Goal: Task Accomplishment & Management: Use online tool/utility

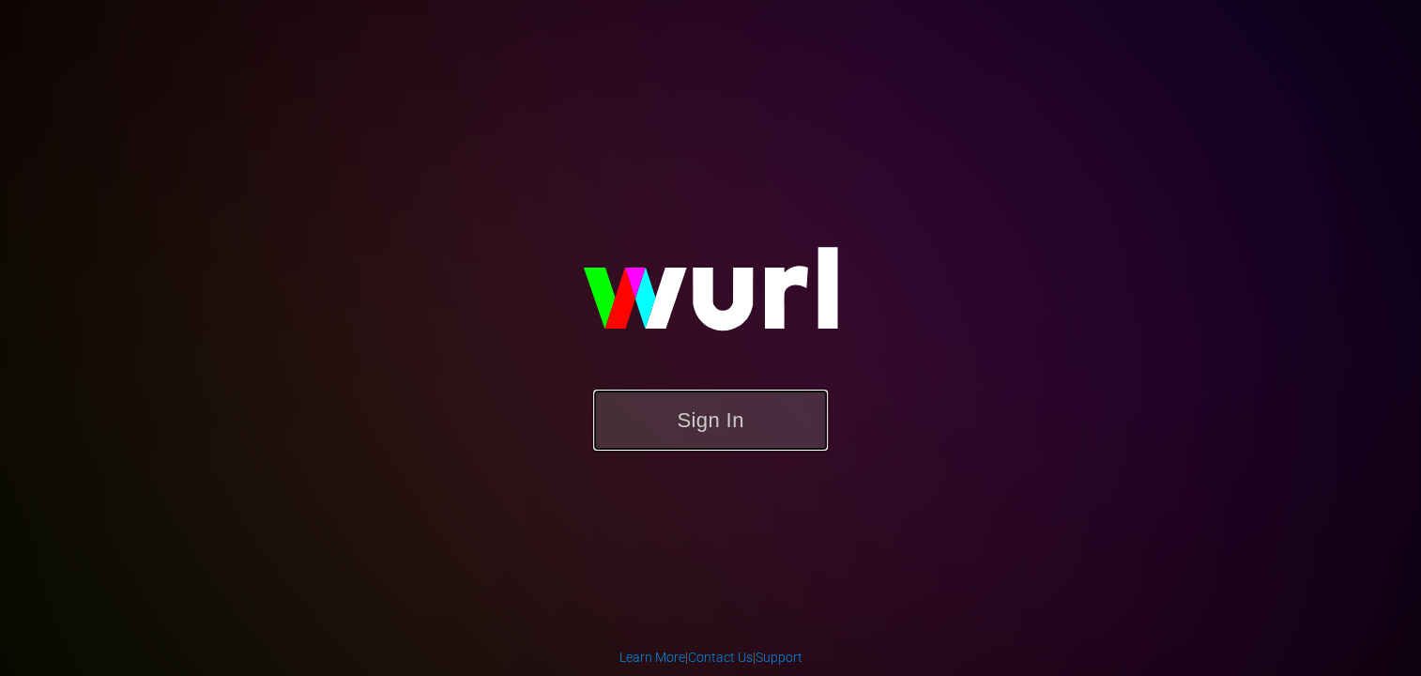
click at [735, 434] on button "Sign In" at bounding box center [710, 420] width 235 height 61
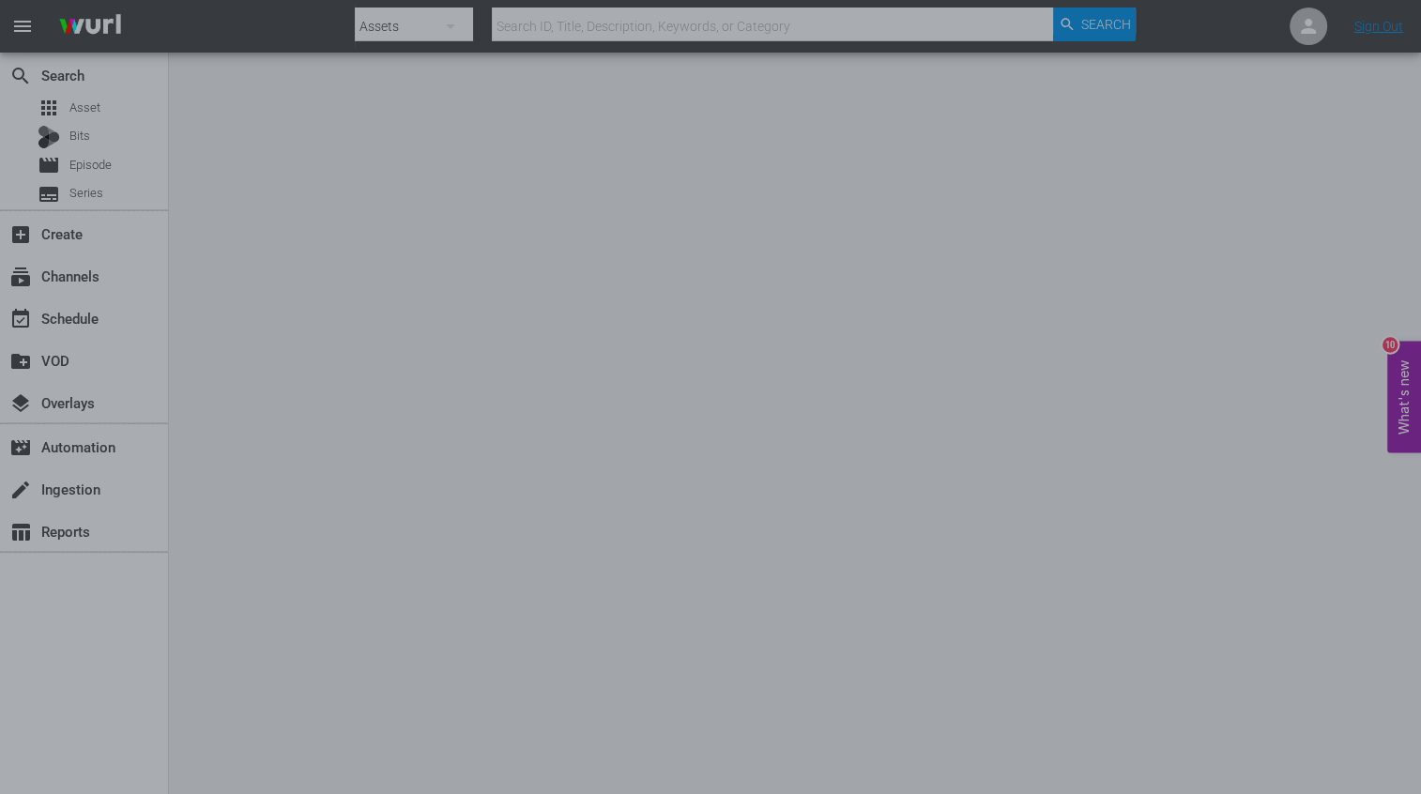
click at [67, 120] on div at bounding box center [710, 397] width 1421 height 794
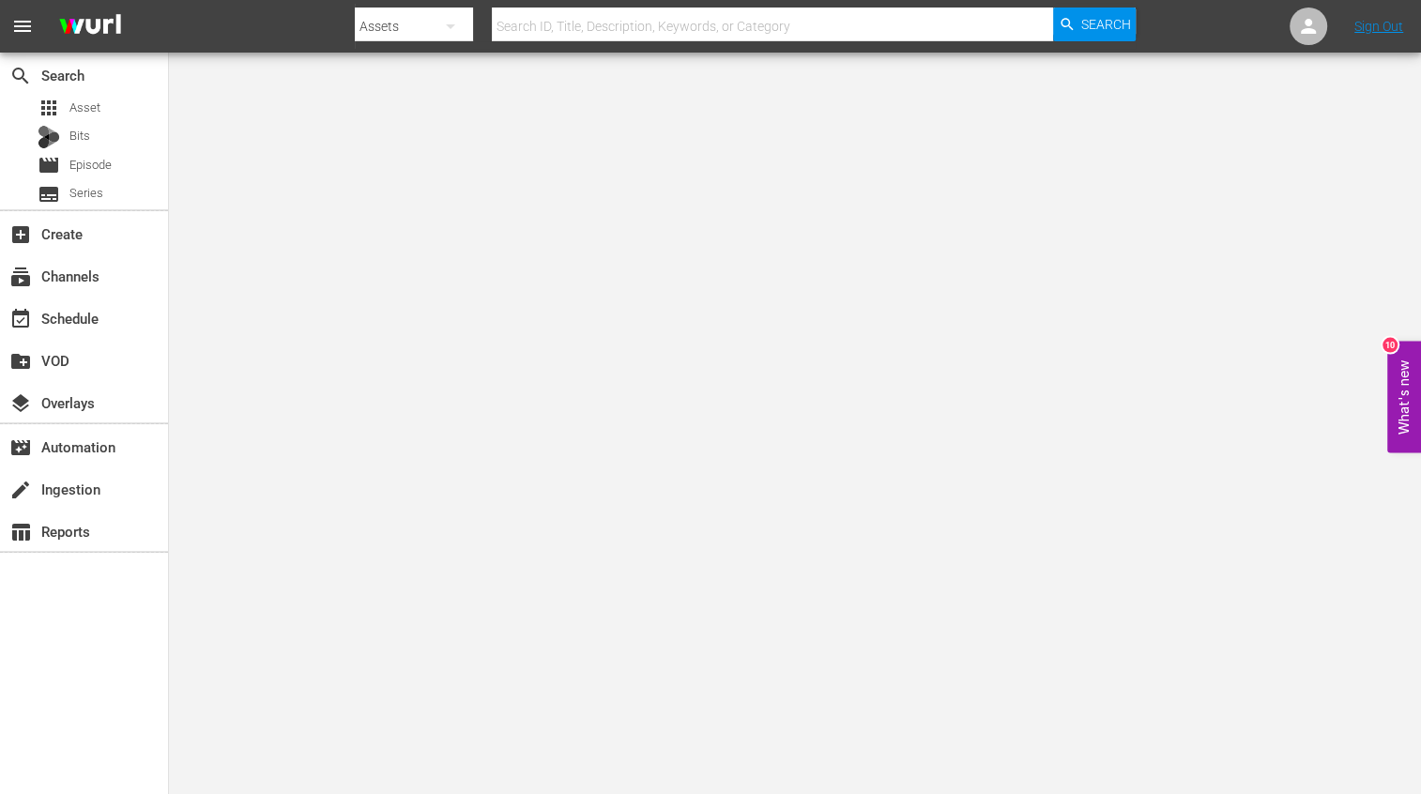
click at [83, 294] on div "subscriptions Channels" at bounding box center [84, 274] width 168 height 42
click at [83, 282] on div "subscriptions Channels" at bounding box center [52, 273] width 105 height 17
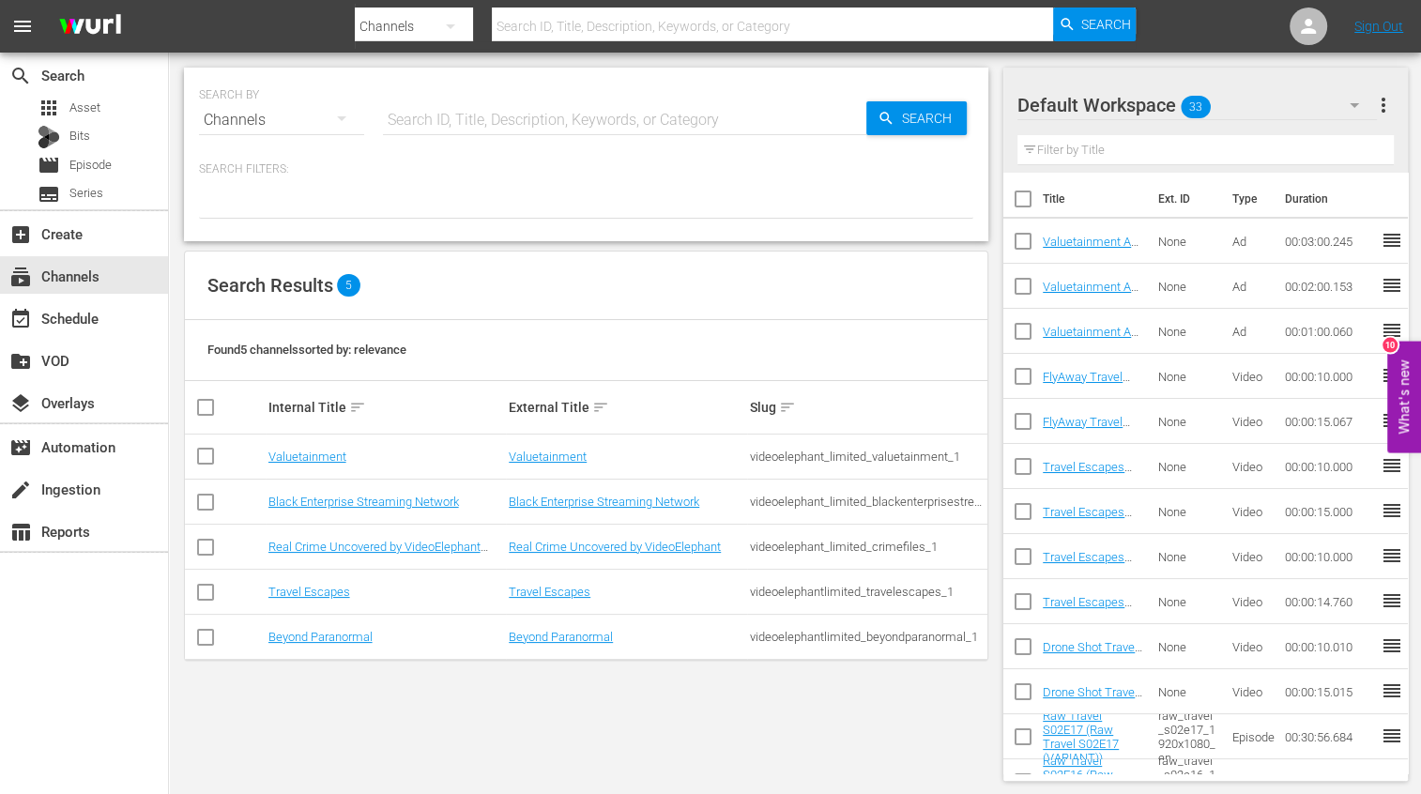
click at [212, 636] on input "checkbox" at bounding box center [205, 641] width 23 height 23
checkbox input "true"
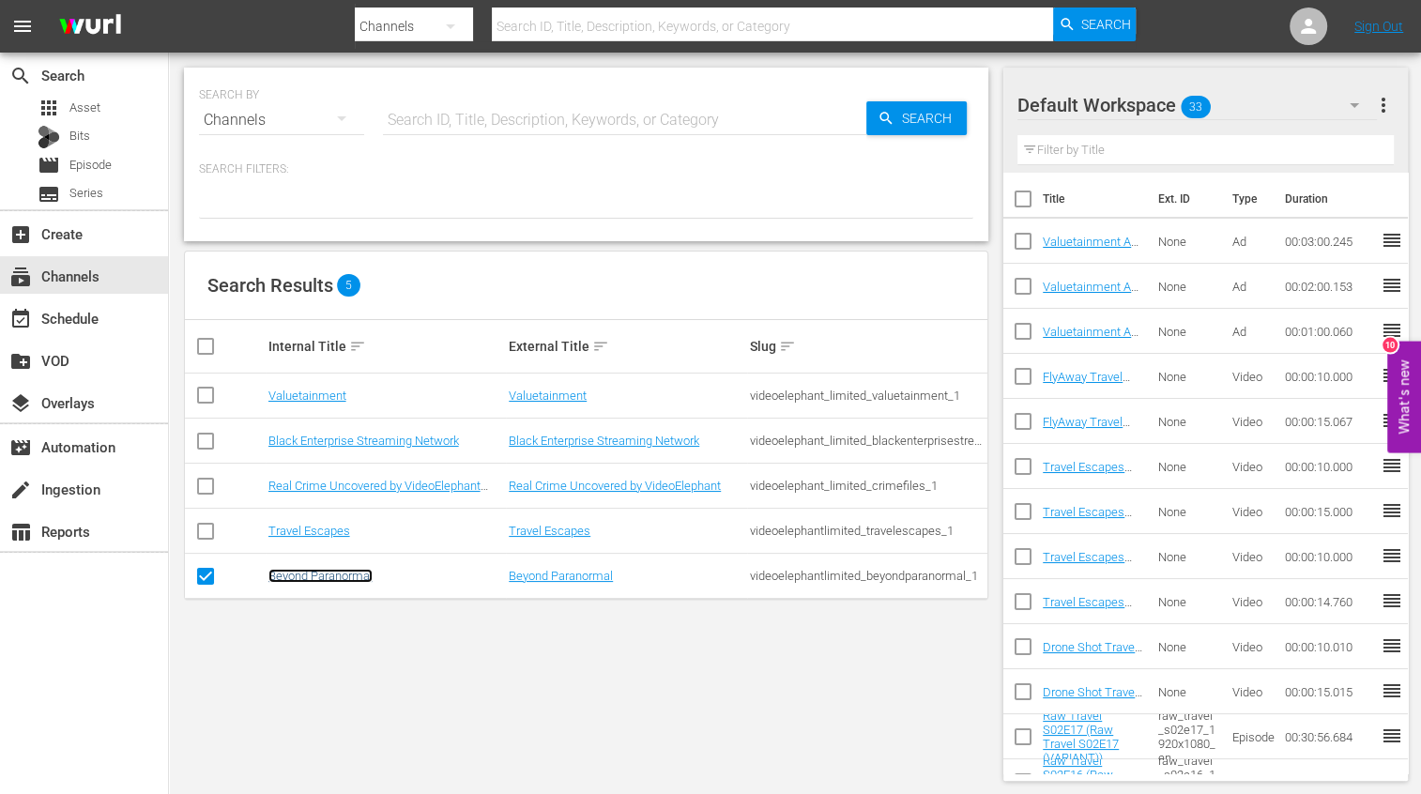
click at [345, 579] on link "Beyond Paranormal" at bounding box center [320, 576] width 104 height 14
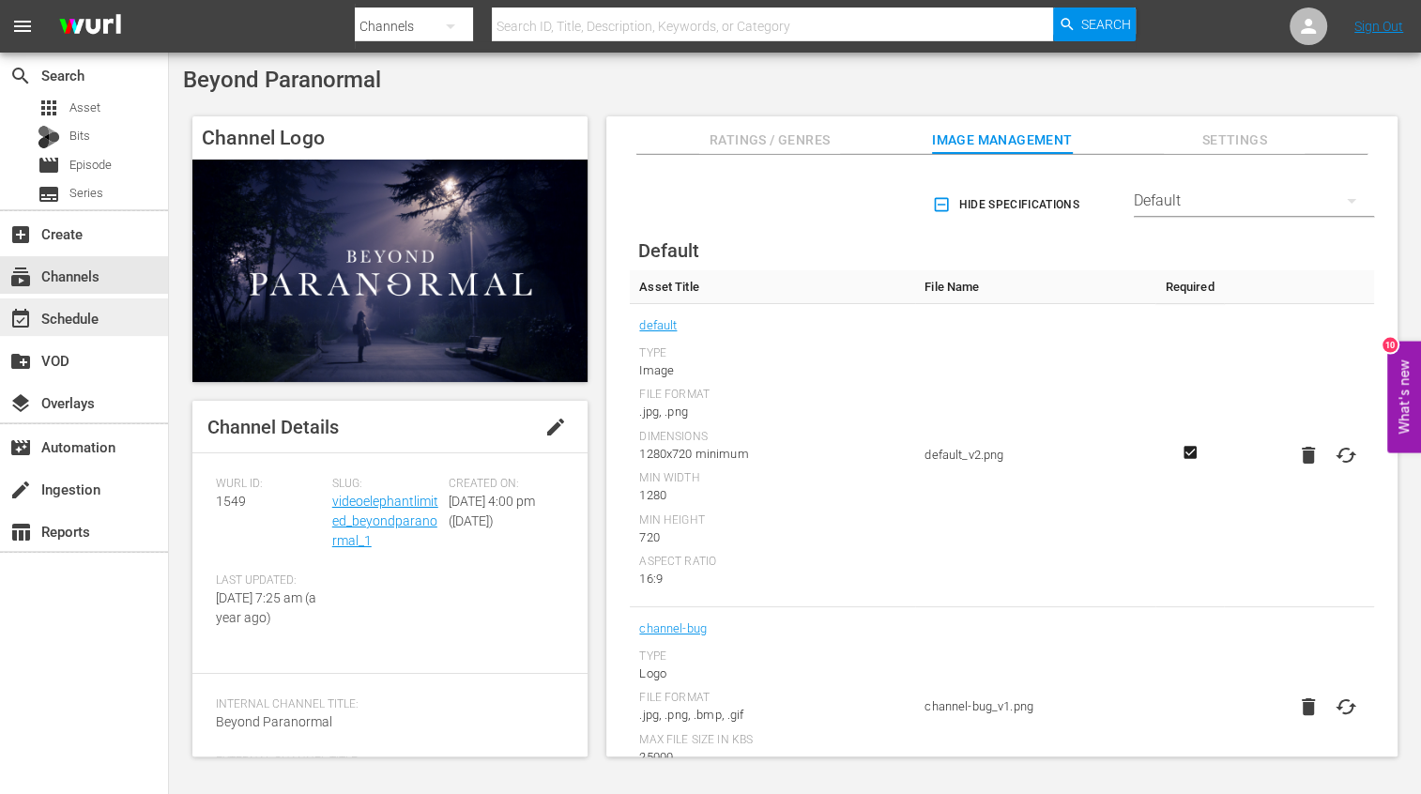
click at [106, 314] on div "event_available Schedule" at bounding box center [84, 318] width 168 height 38
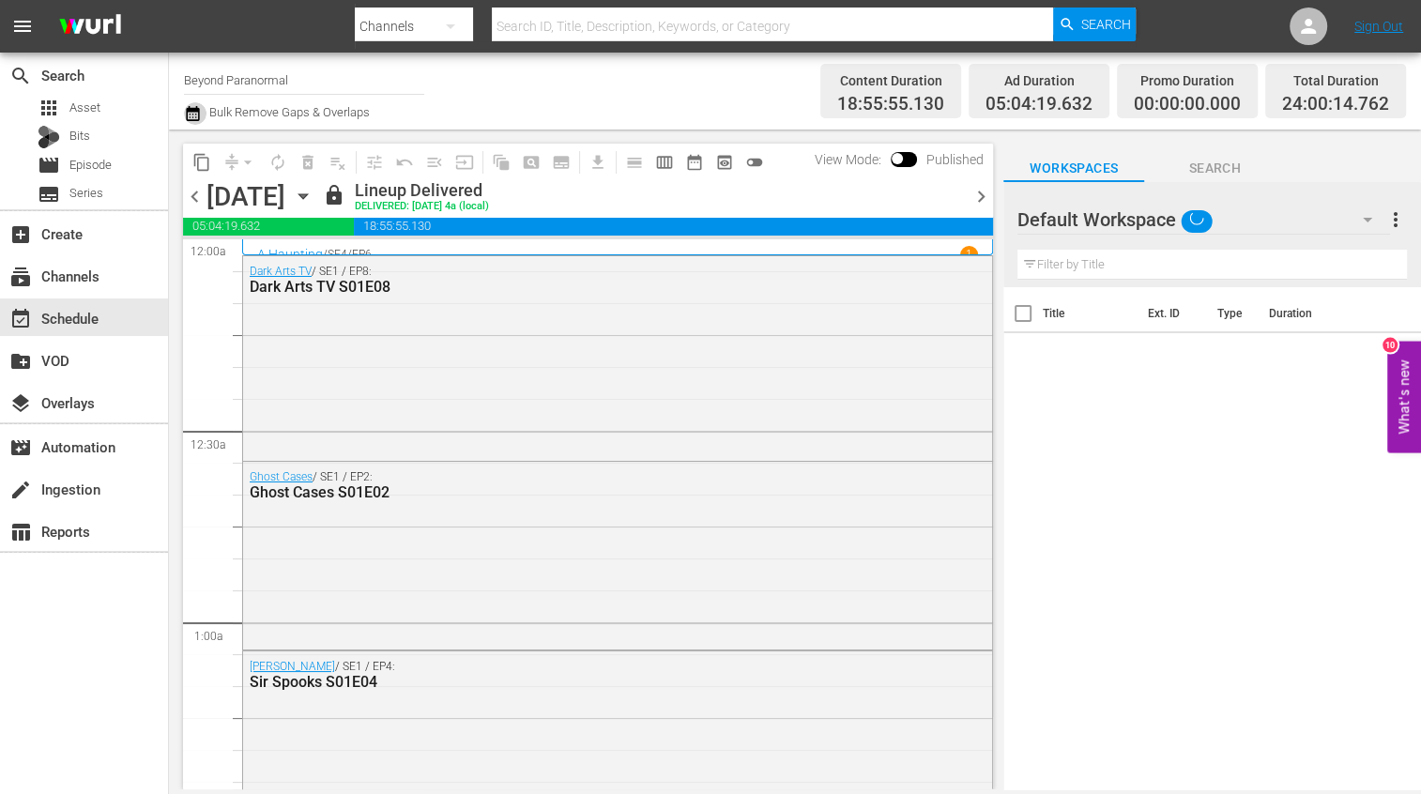
click at [197, 115] on icon "button" at bounding box center [193, 113] width 18 height 23
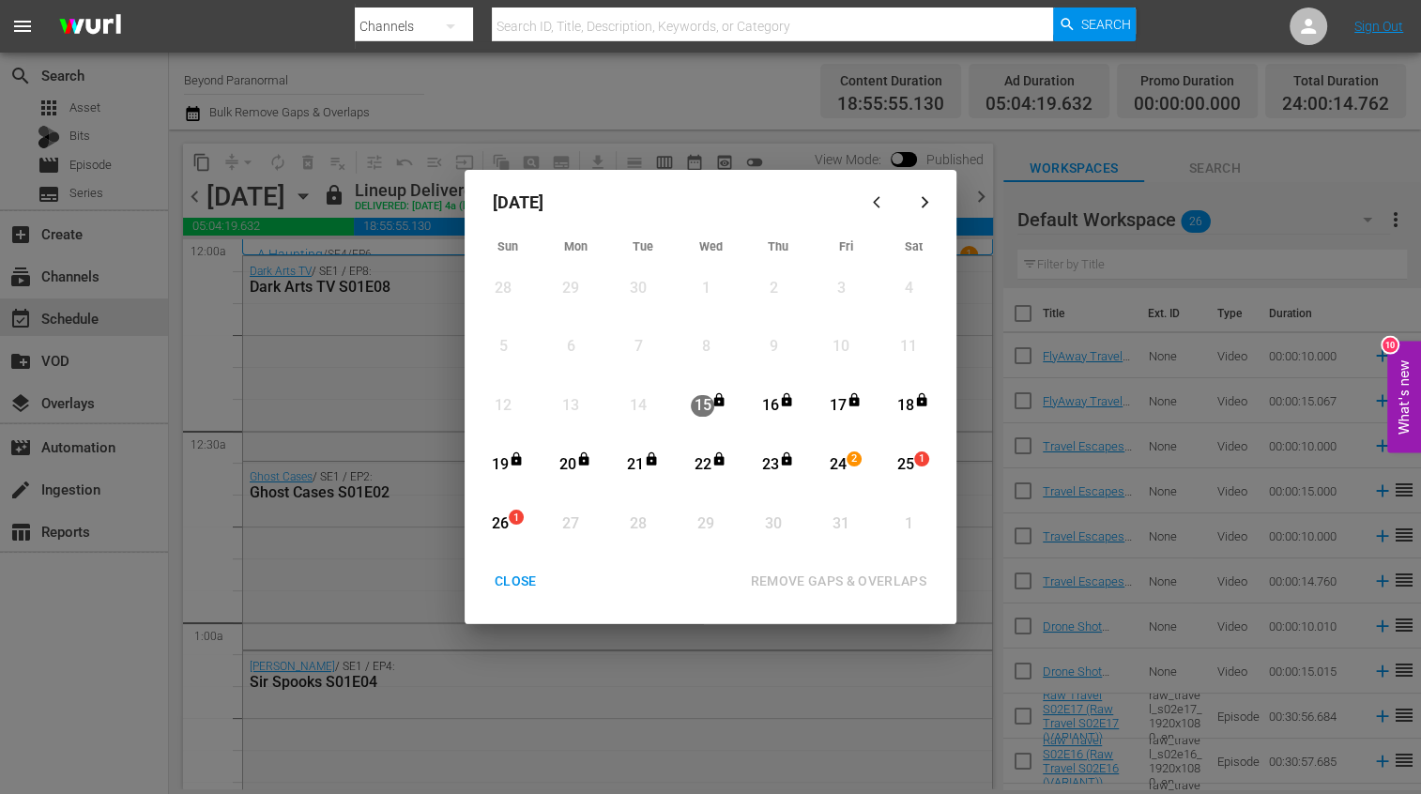
click at [532, 587] on div "CLOSE" at bounding box center [516, 581] width 72 height 23
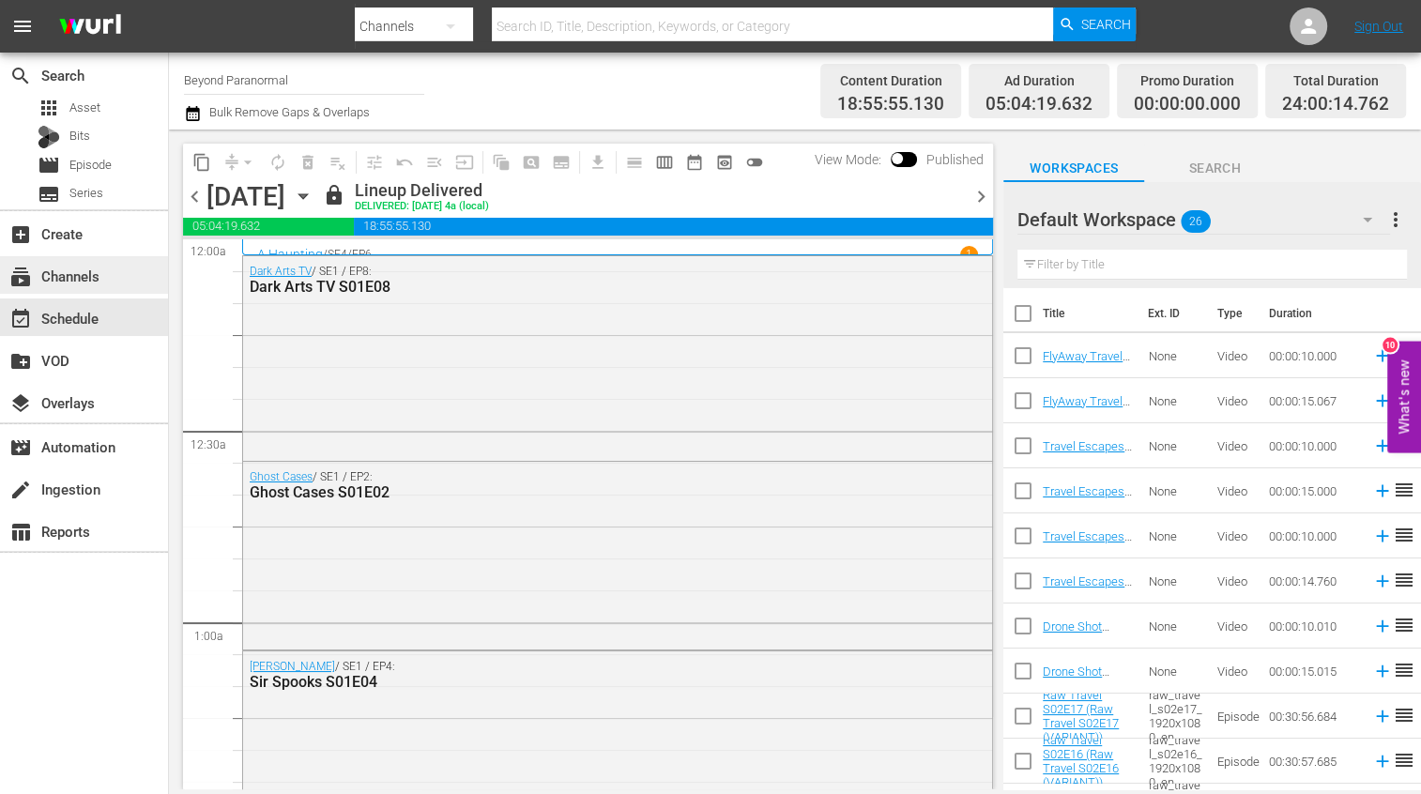
click at [62, 287] on div "subscriptions Channels" at bounding box center [84, 275] width 168 height 38
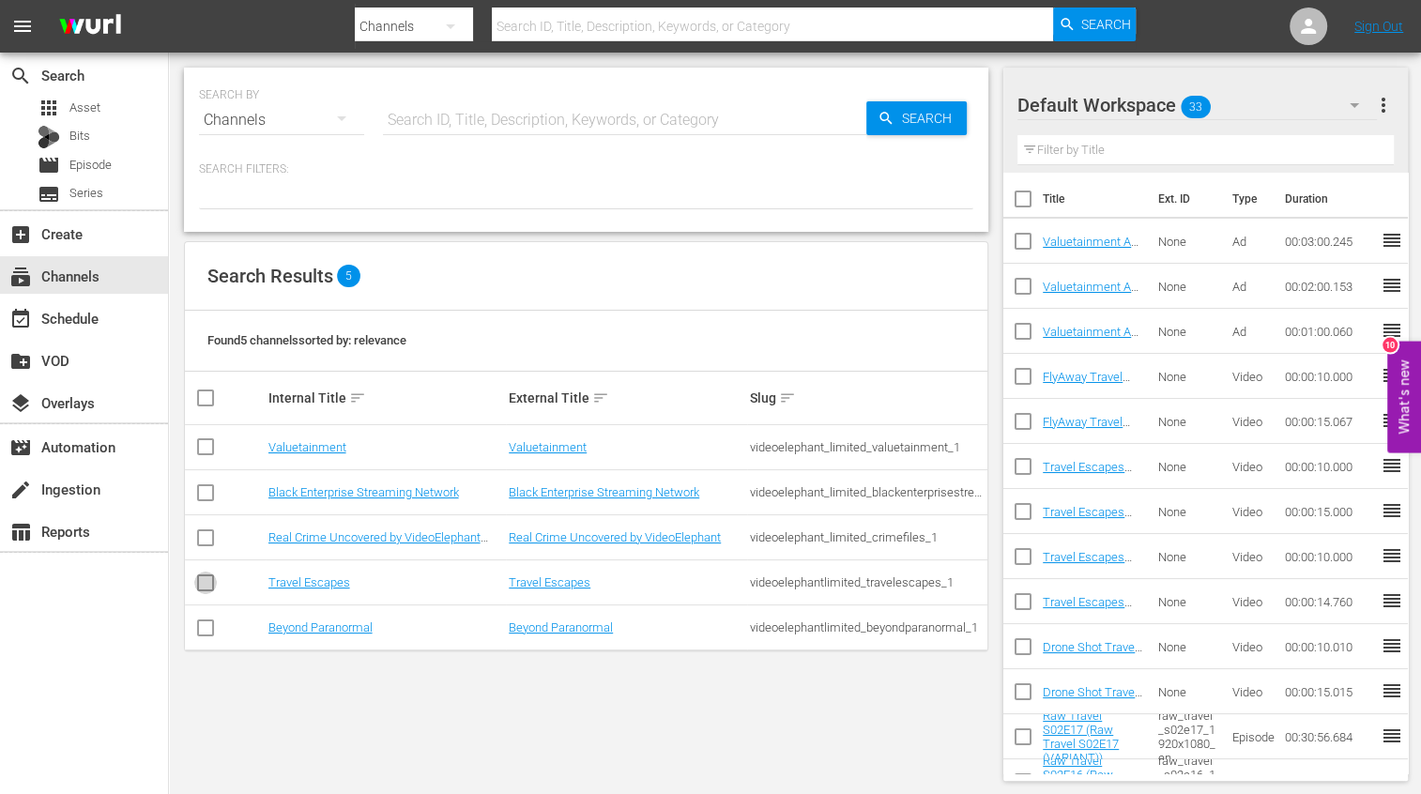
click at [205, 590] on input "checkbox" at bounding box center [205, 586] width 23 height 23
checkbox input "true"
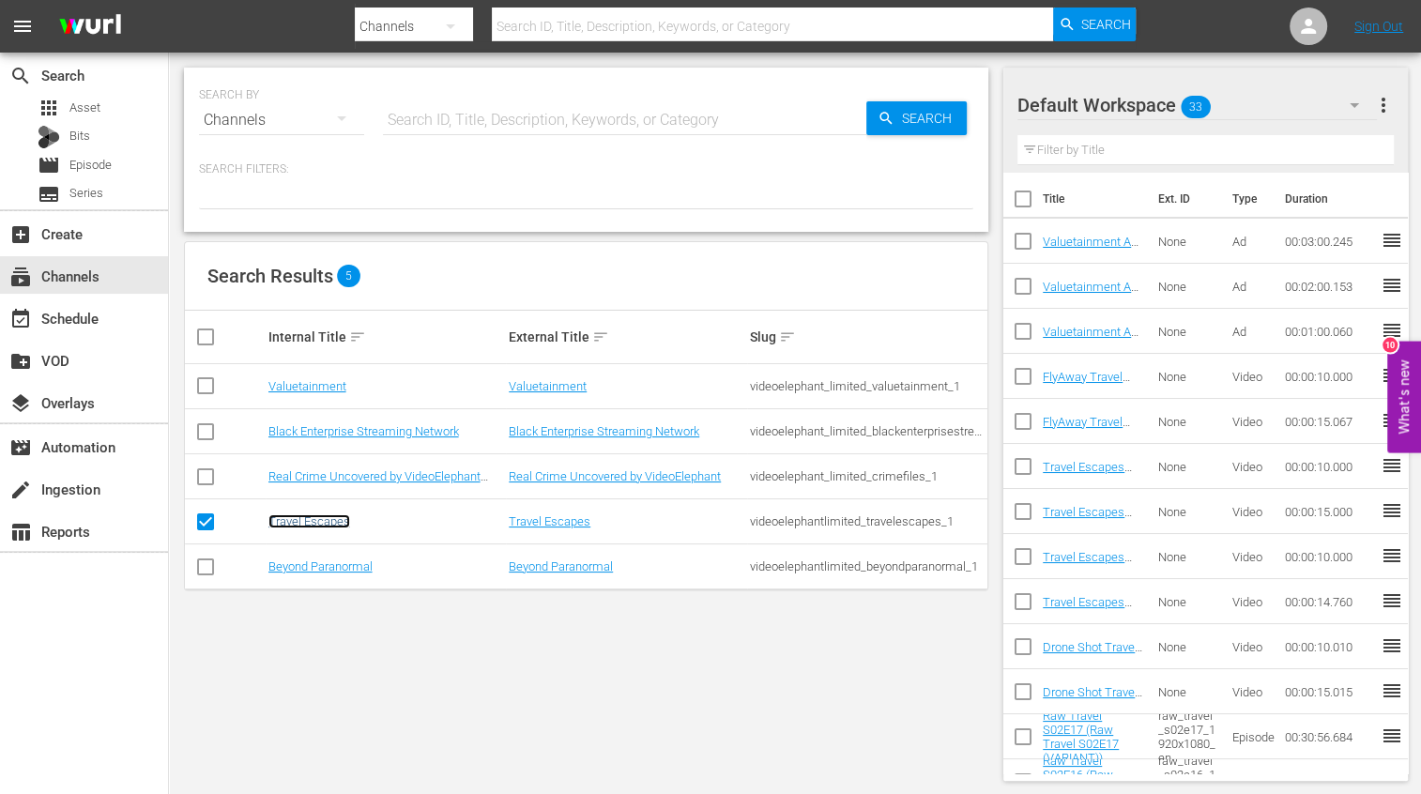
click at [319, 514] on link "Travel Escapes" at bounding box center [309, 521] width 82 height 14
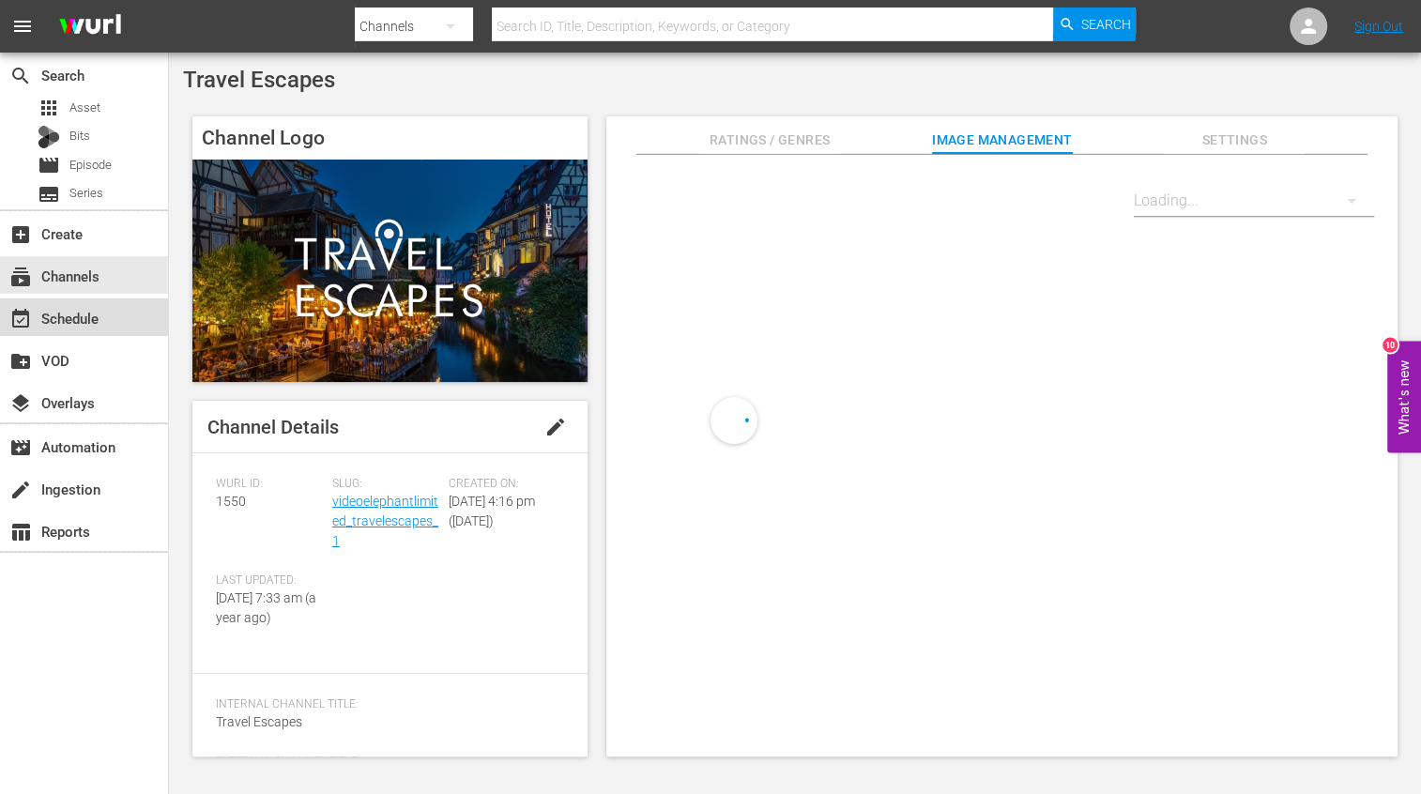
click at [113, 313] on div "event_available Schedule" at bounding box center [84, 318] width 168 height 38
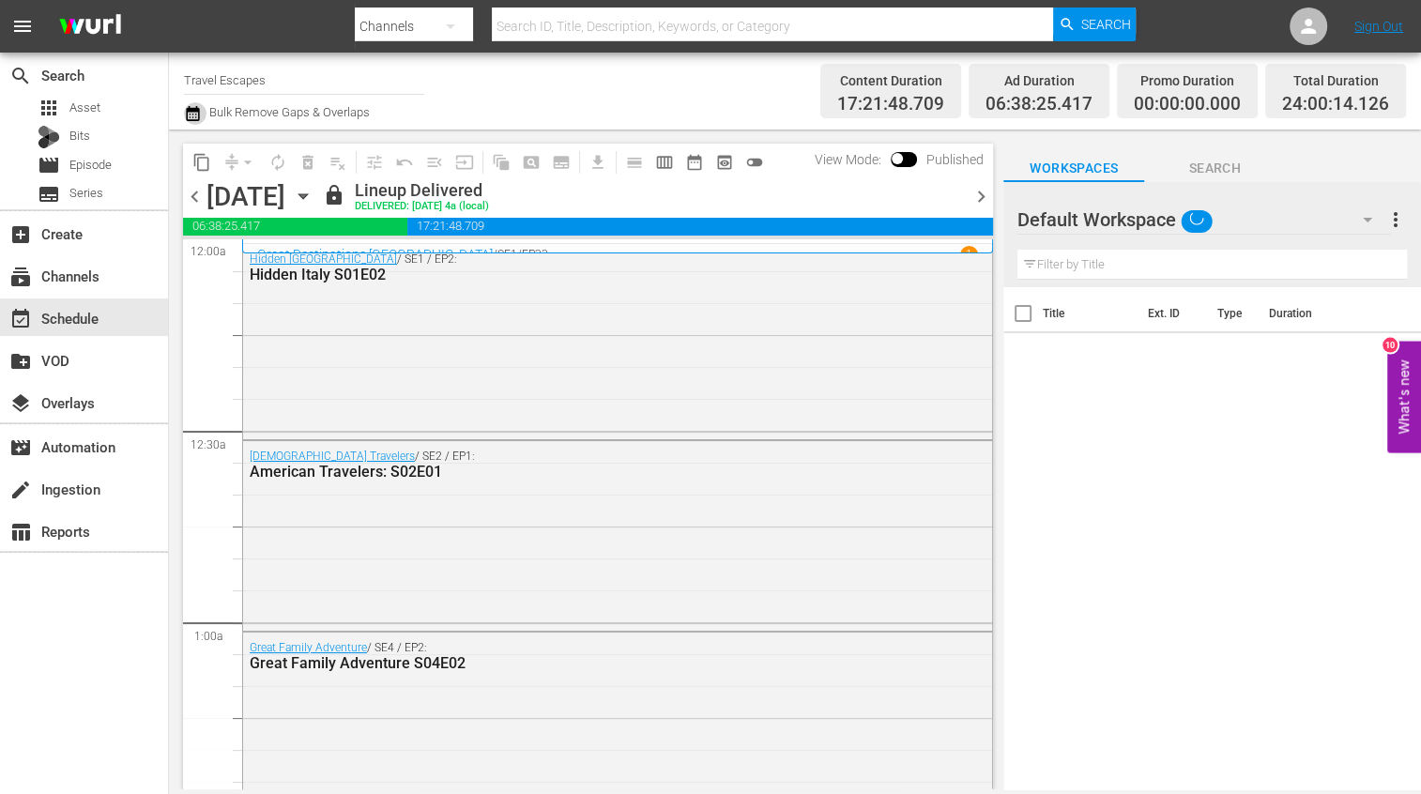
click at [191, 102] on icon "button" at bounding box center [193, 113] width 18 height 23
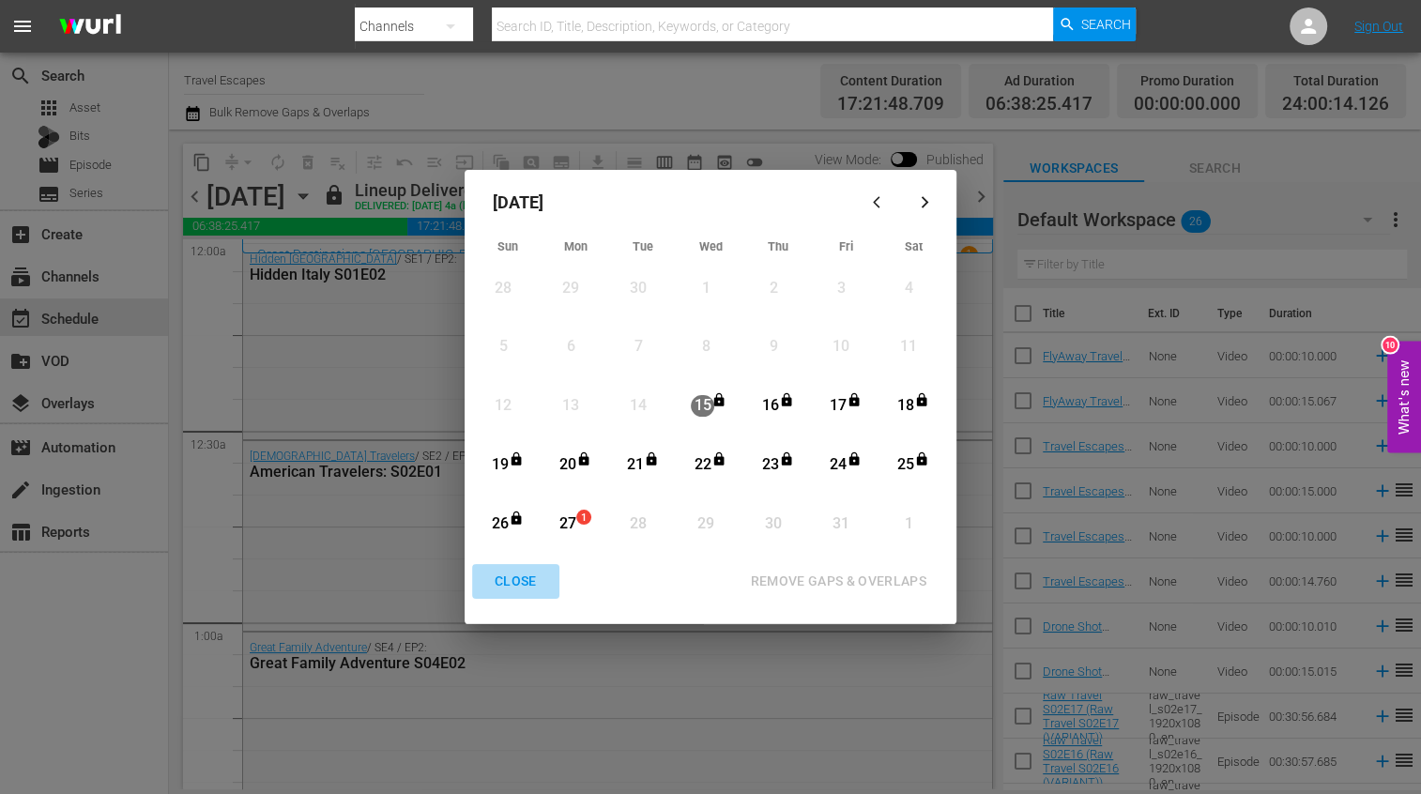
click at [510, 576] on div "CLOSE" at bounding box center [516, 581] width 72 height 23
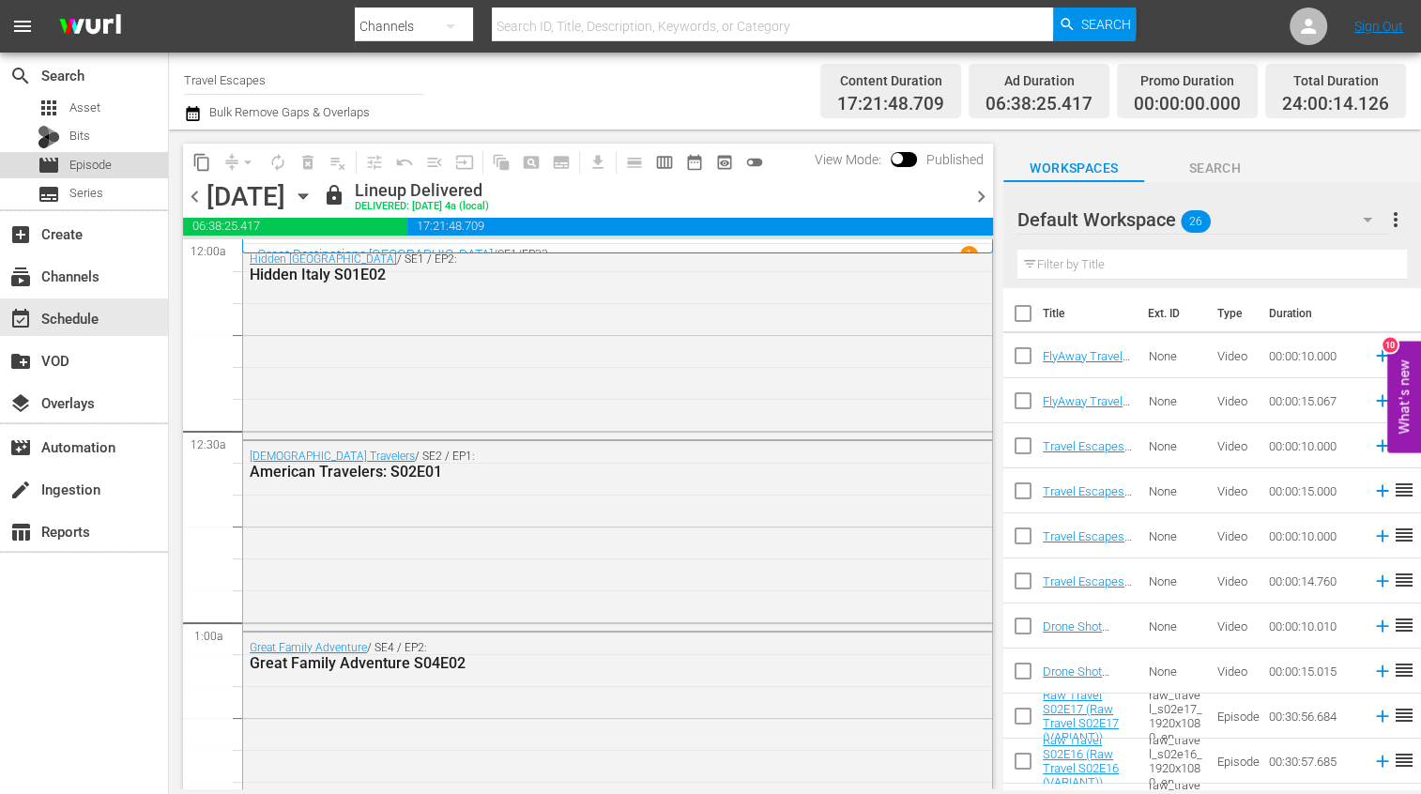
click at [104, 165] on span "Episode" at bounding box center [90, 165] width 42 height 19
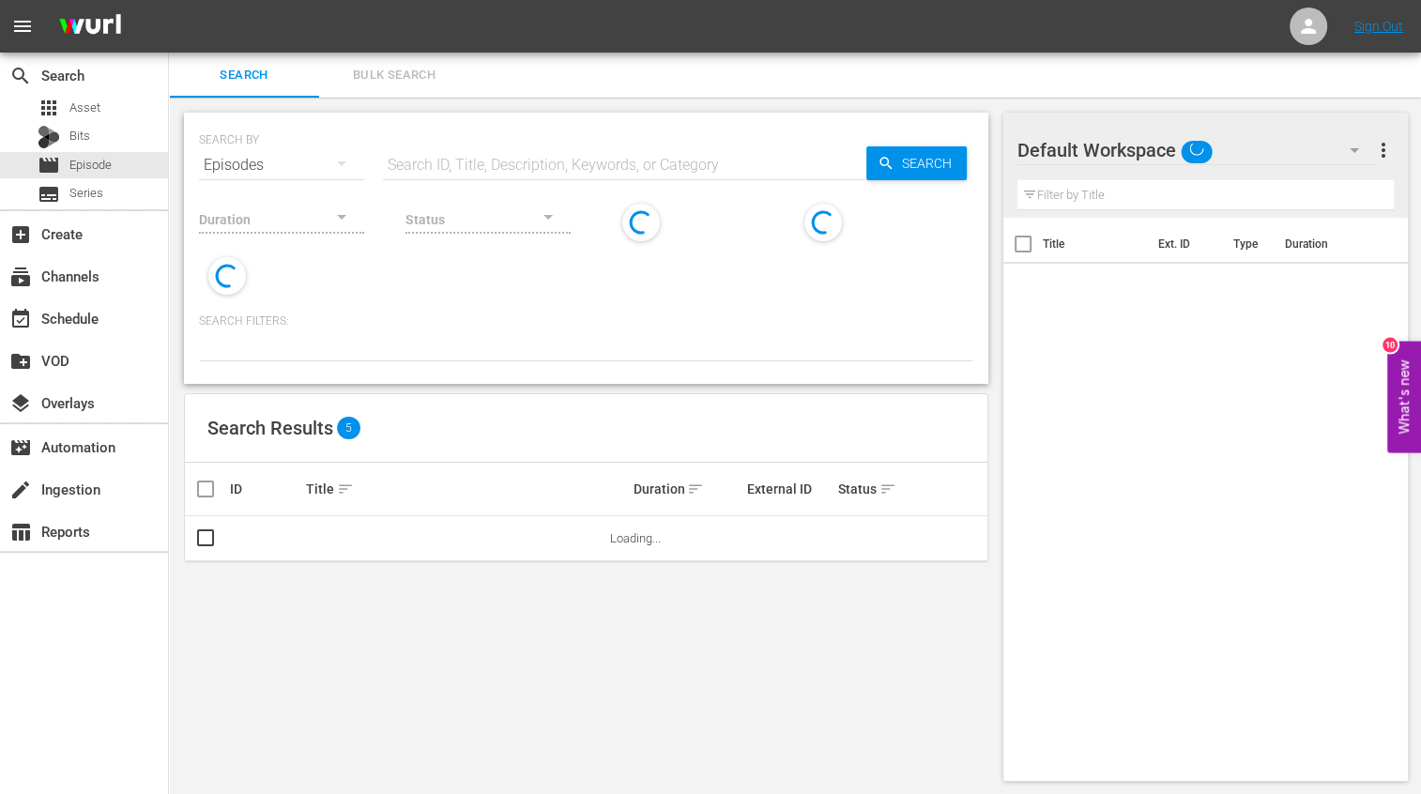
click at [463, 169] on input "text" at bounding box center [624, 165] width 483 height 45
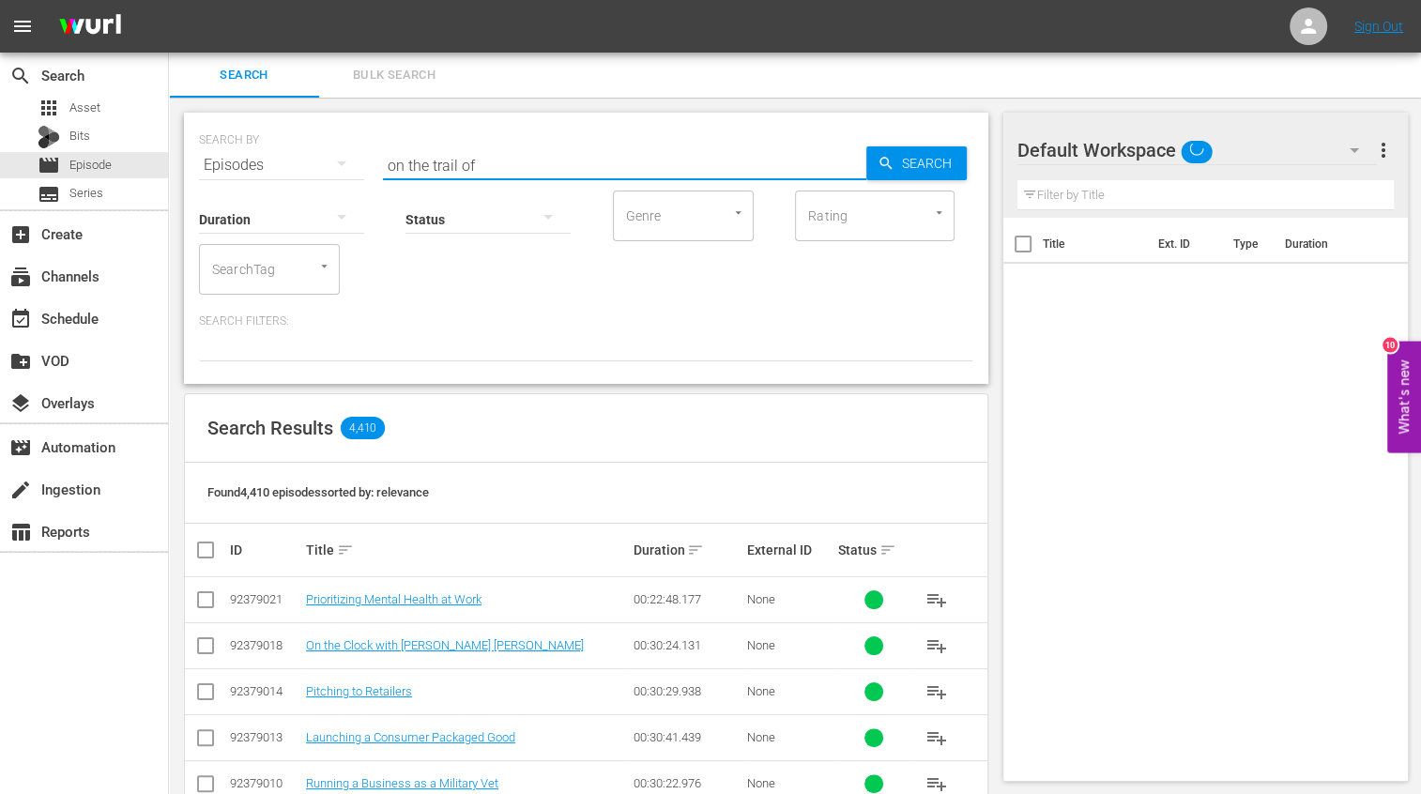
type input "on the trail of"
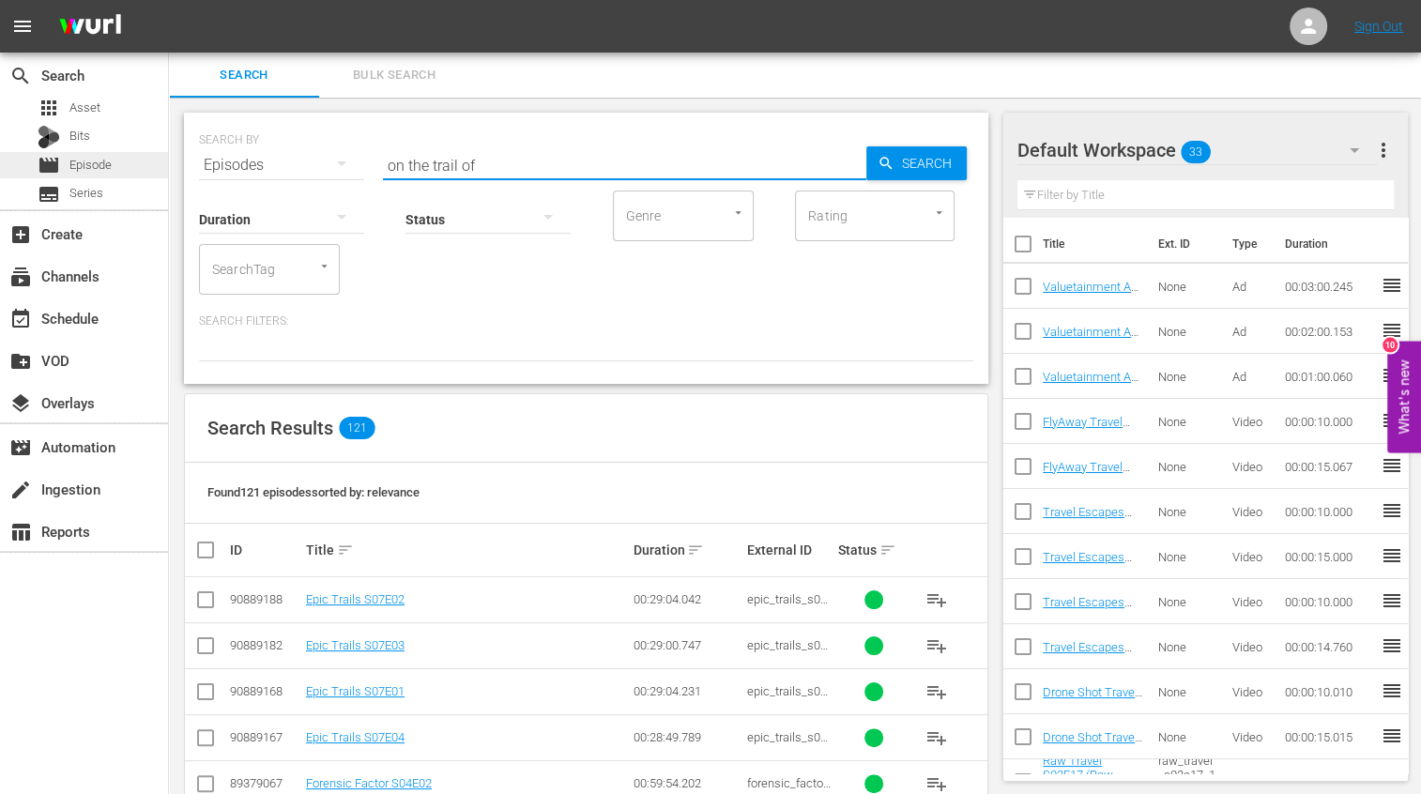
click at [92, 160] on span "Episode" at bounding box center [90, 165] width 42 height 19
